Goal: Answer question/provide support: Share knowledge or assist other users

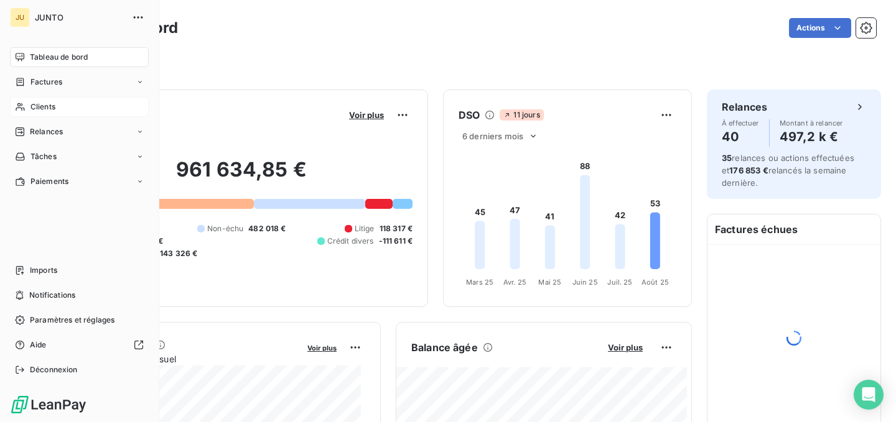
click at [25, 107] on div "Clients" at bounding box center [79, 107] width 139 height 20
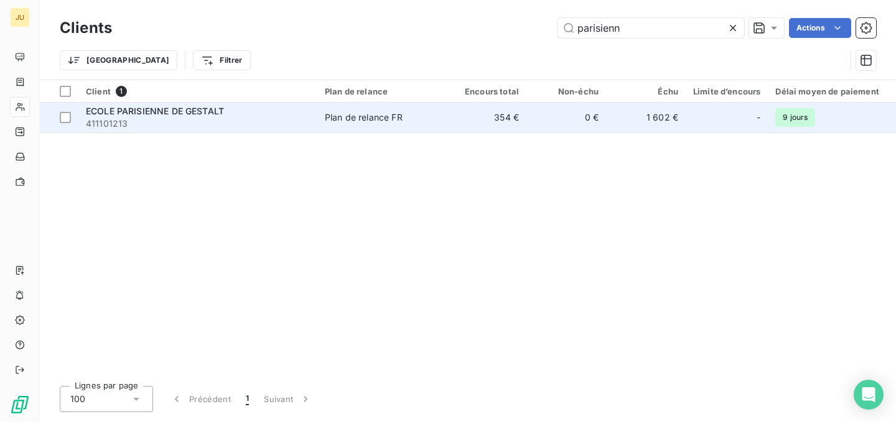
type input "parisienn"
click at [290, 123] on span "411101213" at bounding box center [198, 124] width 224 height 12
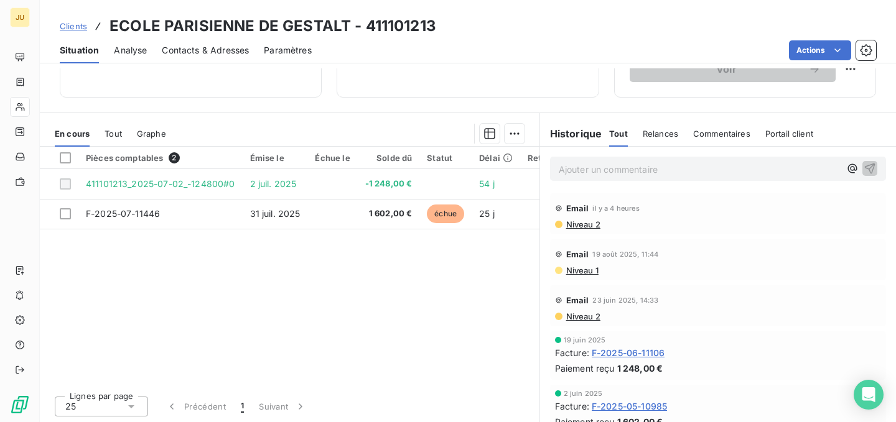
scroll to position [235, 0]
click at [613, 163] on p "Ajouter un commentaire ﻿" at bounding box center [699, 169] width 281 height 16
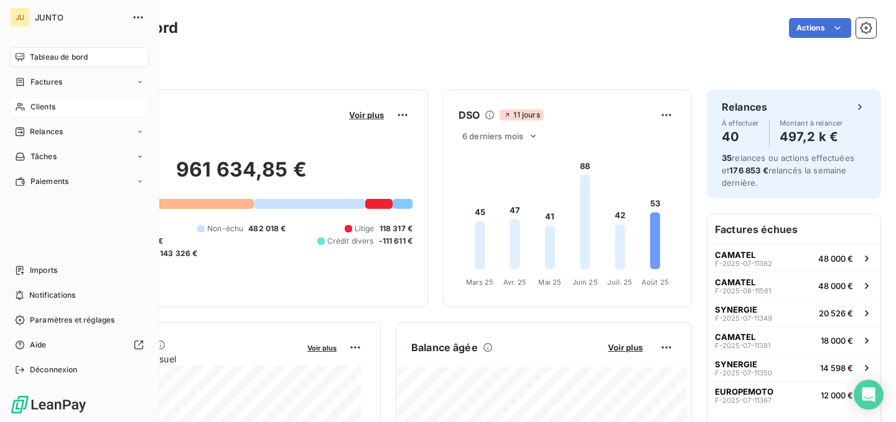
click at [26, 108] on div "Clients" at bounding box center [79, 107] width 139 height 20
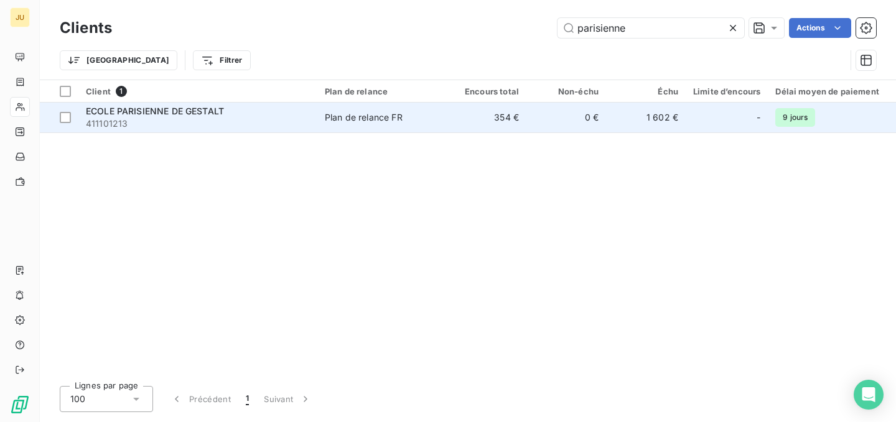
type input "parisienne"
click at [418, 118] on span "Plan de relance FR" at bounding box center [382, 117] width 114 height 12
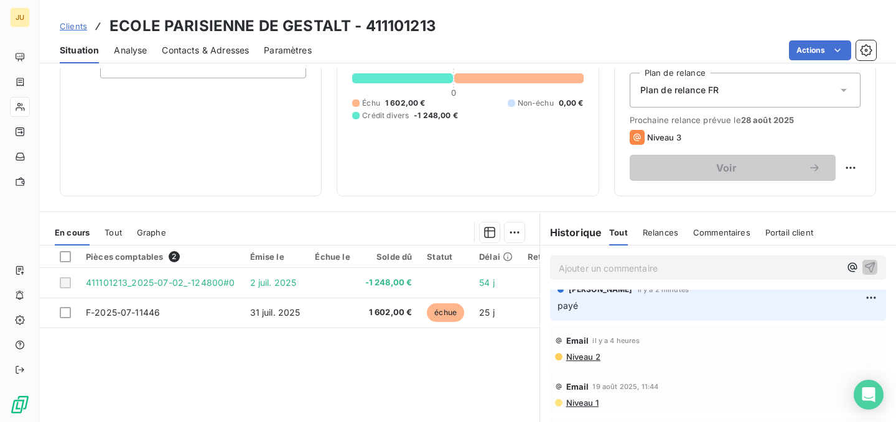
scroll to position [11, 0]
click at [846, 302] on html "JU Clients ECOLE PARISIENNE DE GESTALT - 411101213 Situation Analyse Contacts &…" at bounding box center [448, 211] width 896 height 422
click at [828, 347] on div "Supprimer" at bounding box center [823, 348] width 70 height 20
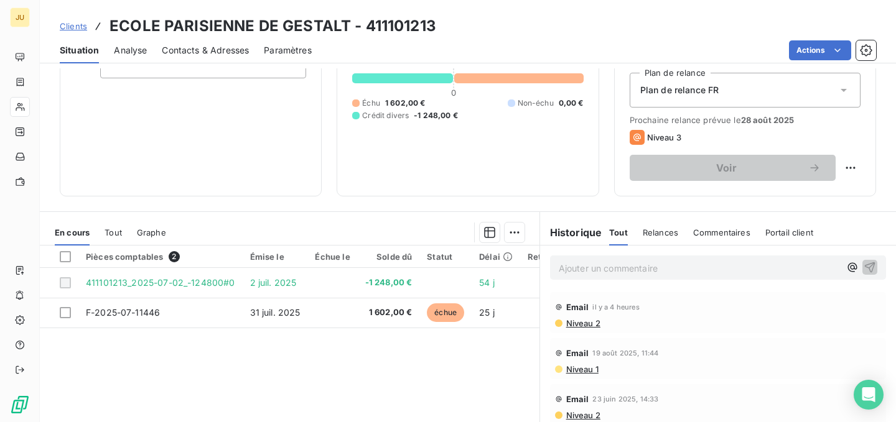
scroll to position [0, 0]
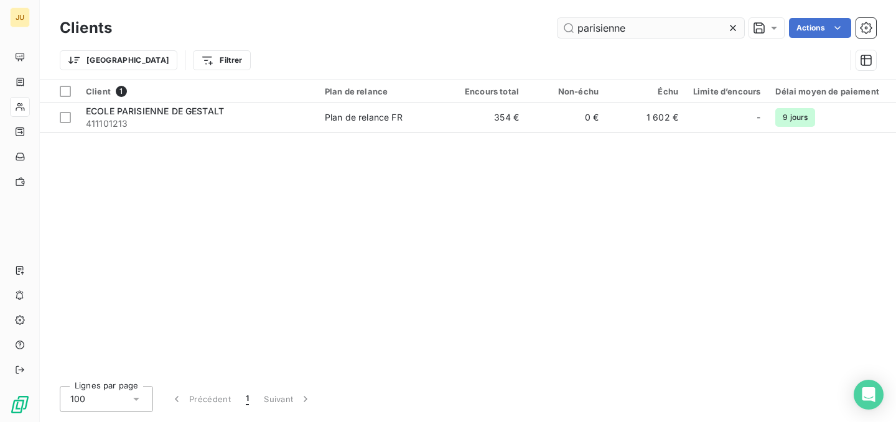
click at [596, 27] on input "parisienne" at bounding box center [651, 28] width 187 height 20
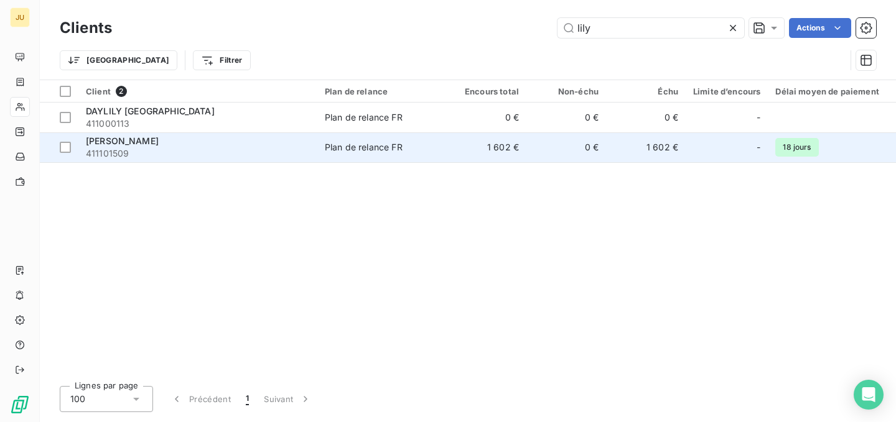
type input "lily"
click at [394, 154] on td "Plan de relance FR" at bounding box center [381, 148] width 129 height 30
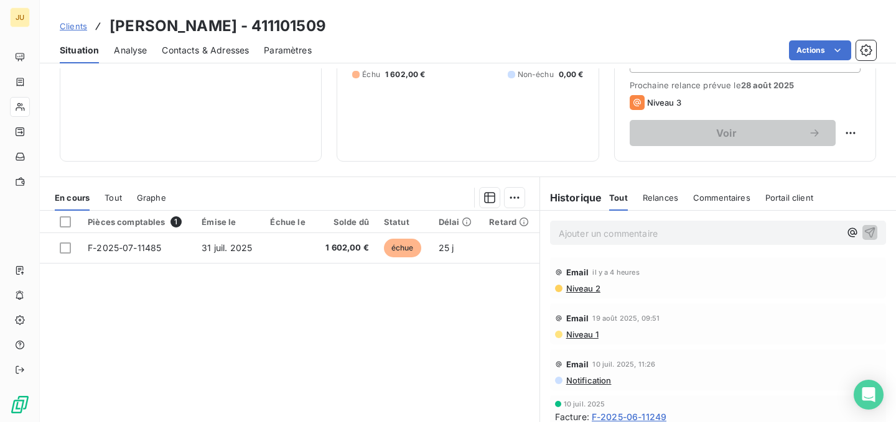
scroll to position [172, 0]
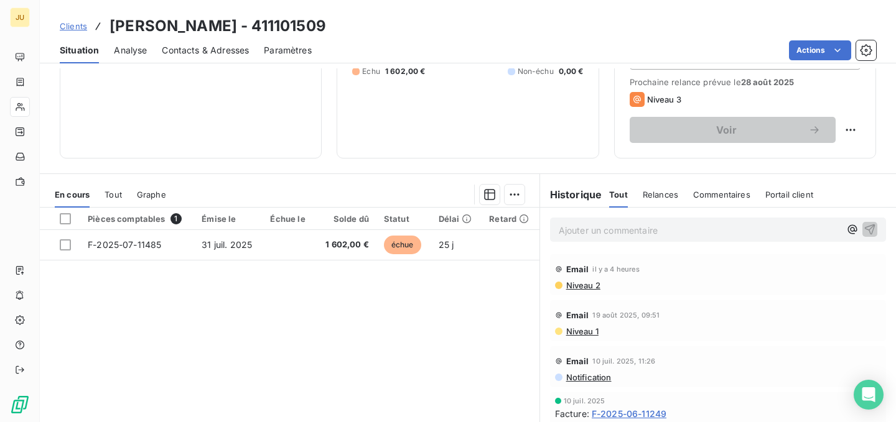
click at [599, 236] on p "Ajouter un commentaire ﻿" at bounding box center [699, 231] width 281 height 16
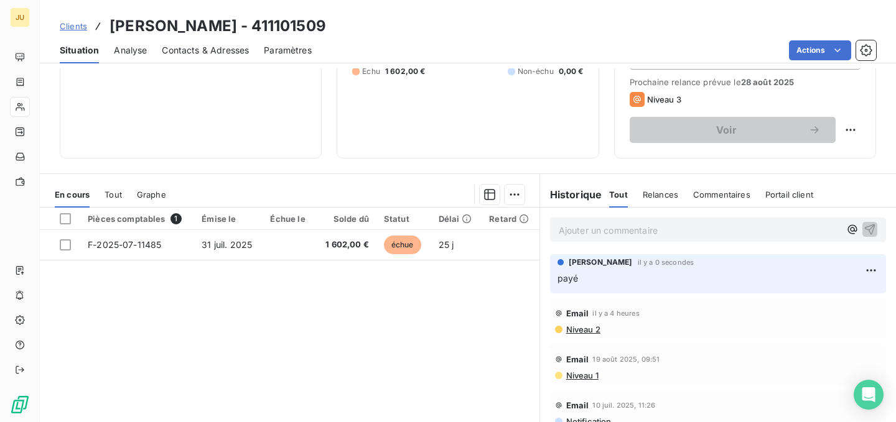
scroll to position [0, 0]
